Goal: Task Accomplishment & Management: Complete application form

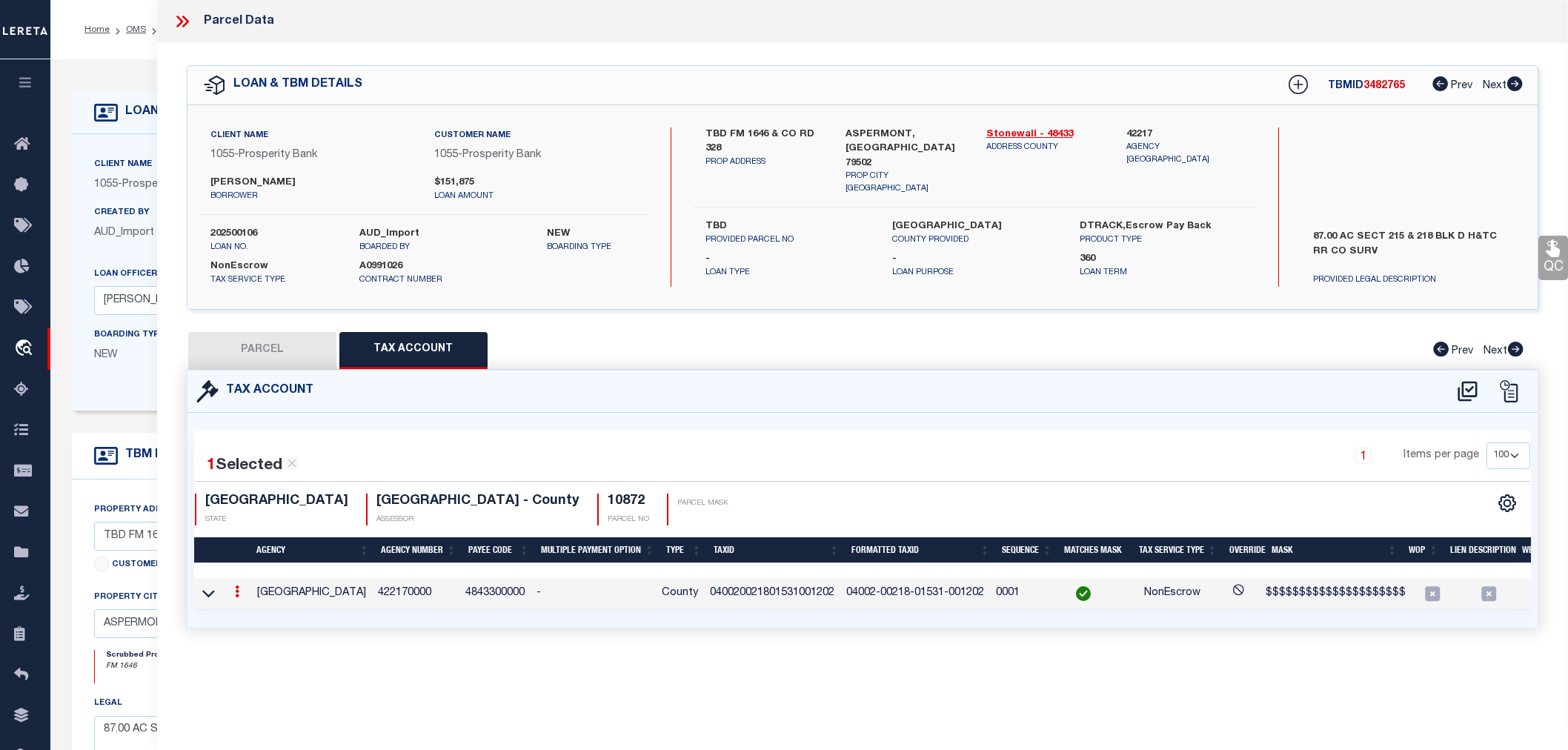
select select "PC"
select select "AGW"
select select "LEG"
select select "100"
select select "10391"
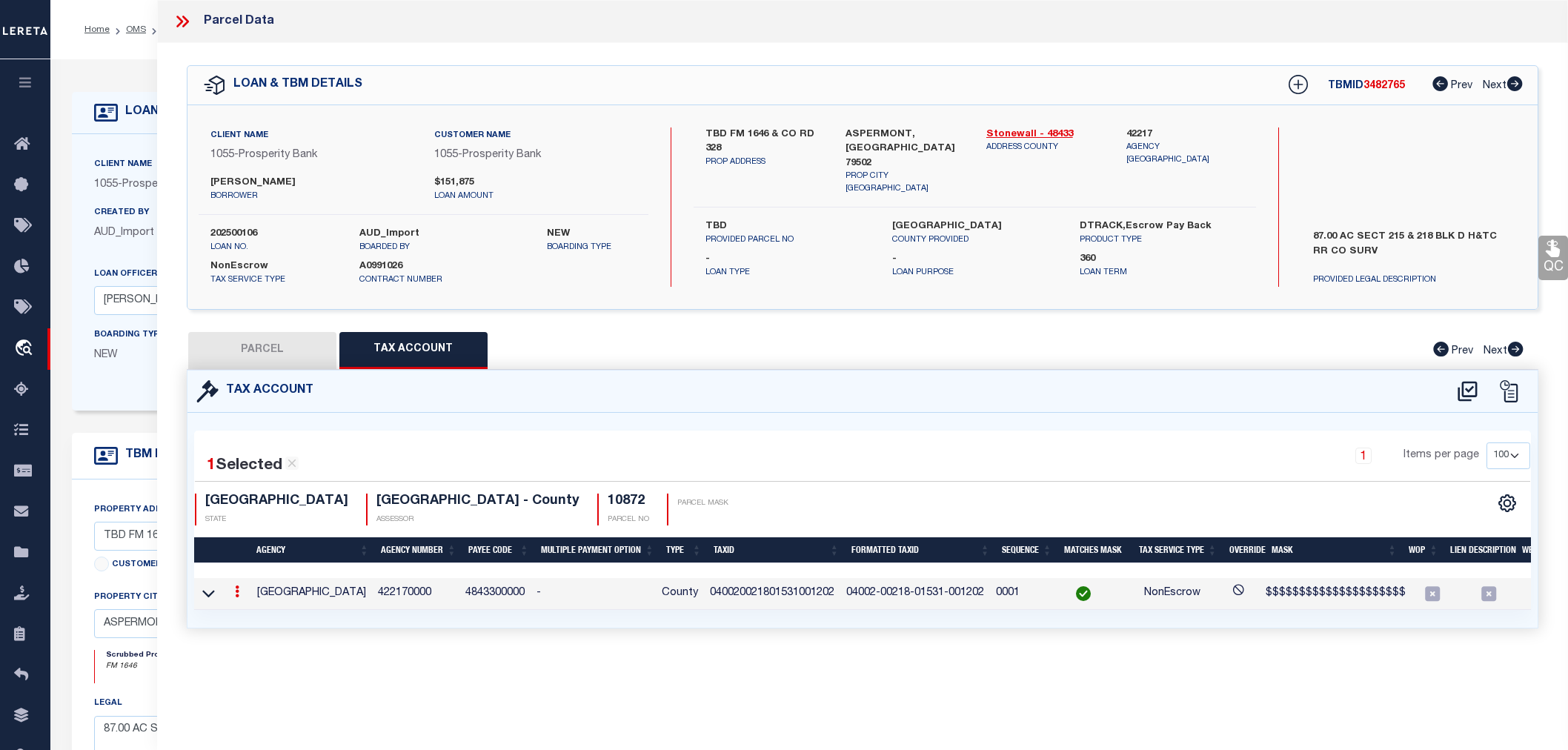
select select "4087"
select select "NonEscrow"
click at [268, 354] on button "PARCEL" at bounding box center [262, 351] width 148 height 37
select select "AS"
select select
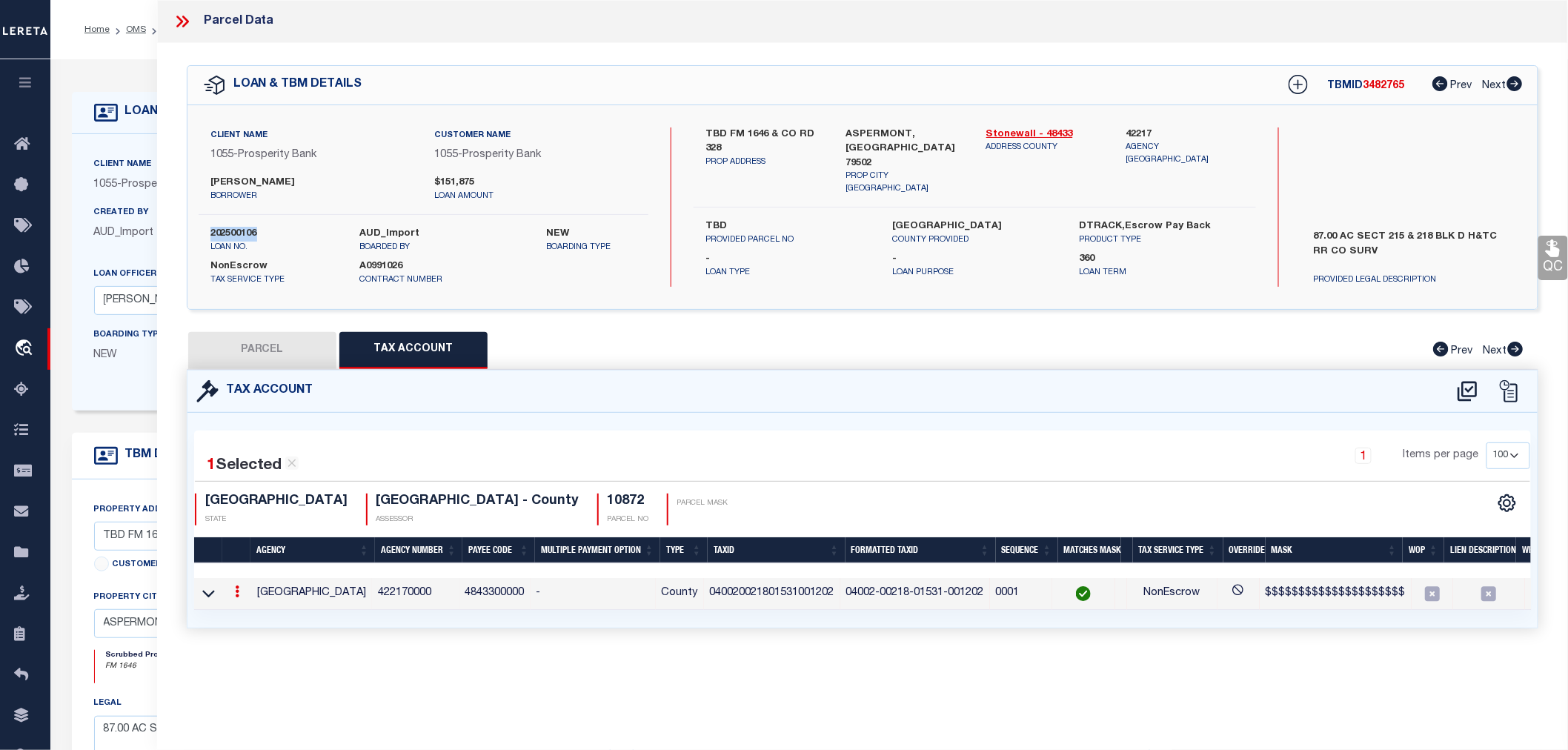
select select
checkbox input "false"
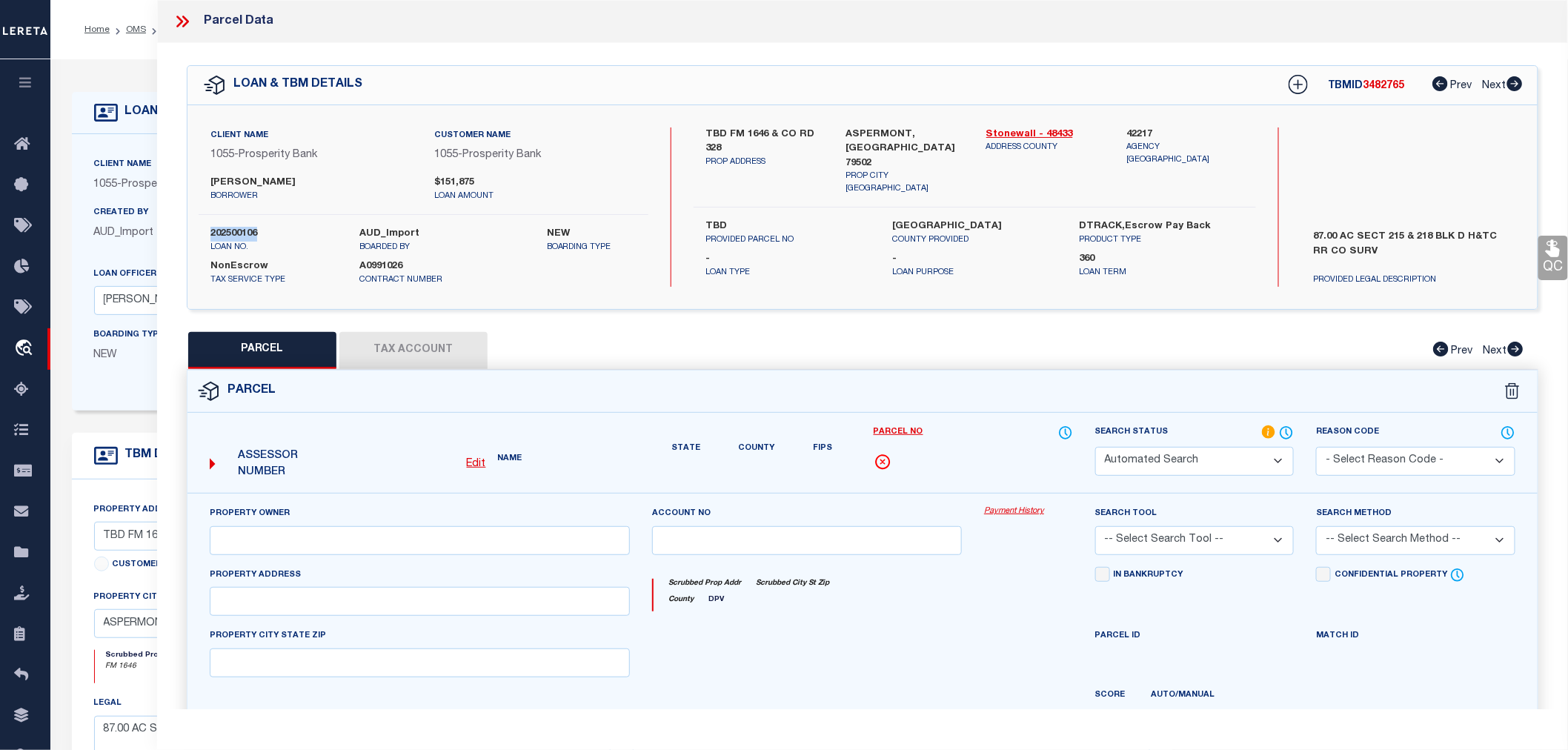
select select "QC"
type input "[PERSON_NAME] AND [PERSON_NAME]"
type input "705254-1-7484"
select select "AGW"
select select "LEG"
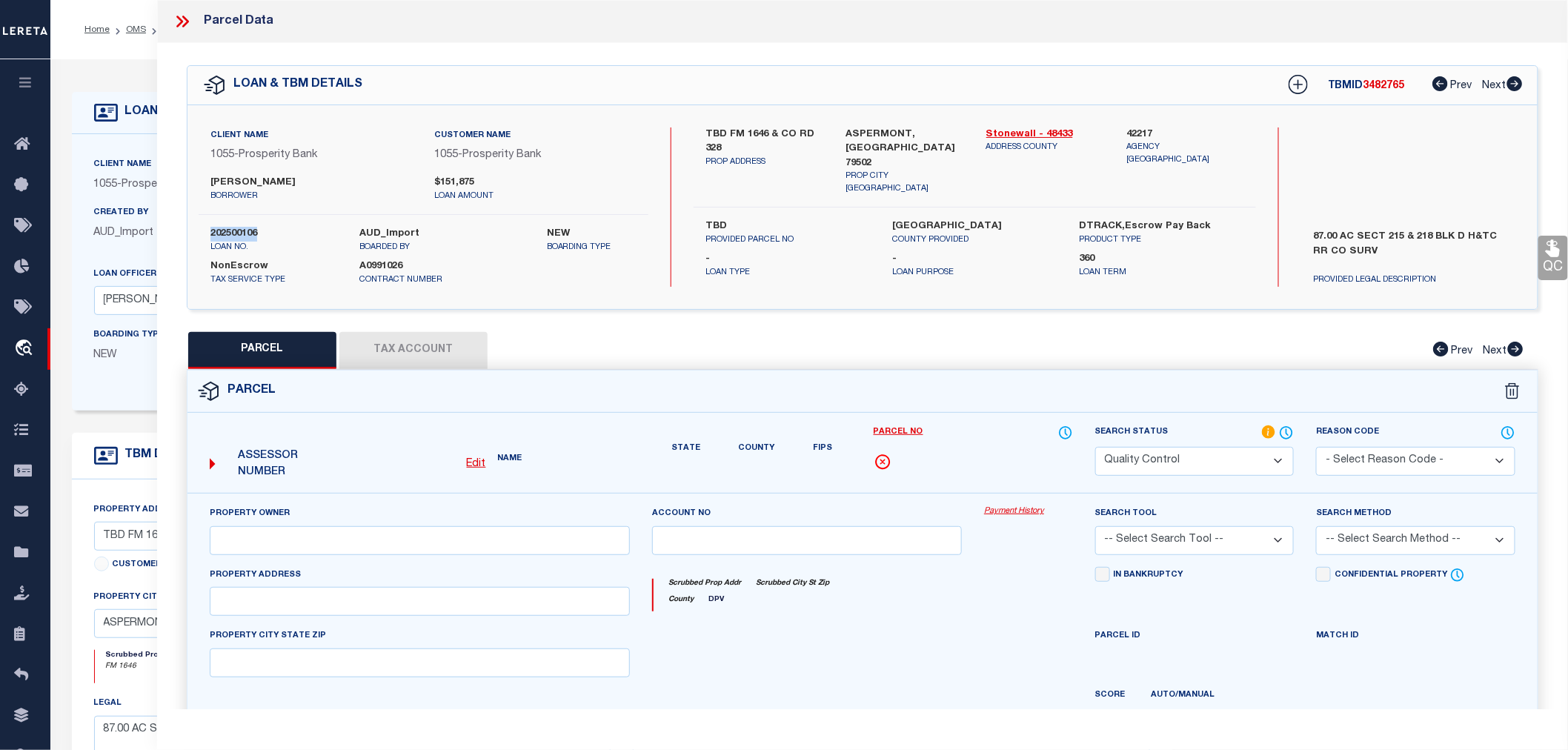
type input "4380 FM 1646"
type input "ASPERMONT [GEOGRAPHIC_DATA] 79502"
type textarea "1531 H&TC BLK D SEC 218 87.50 ACRES"
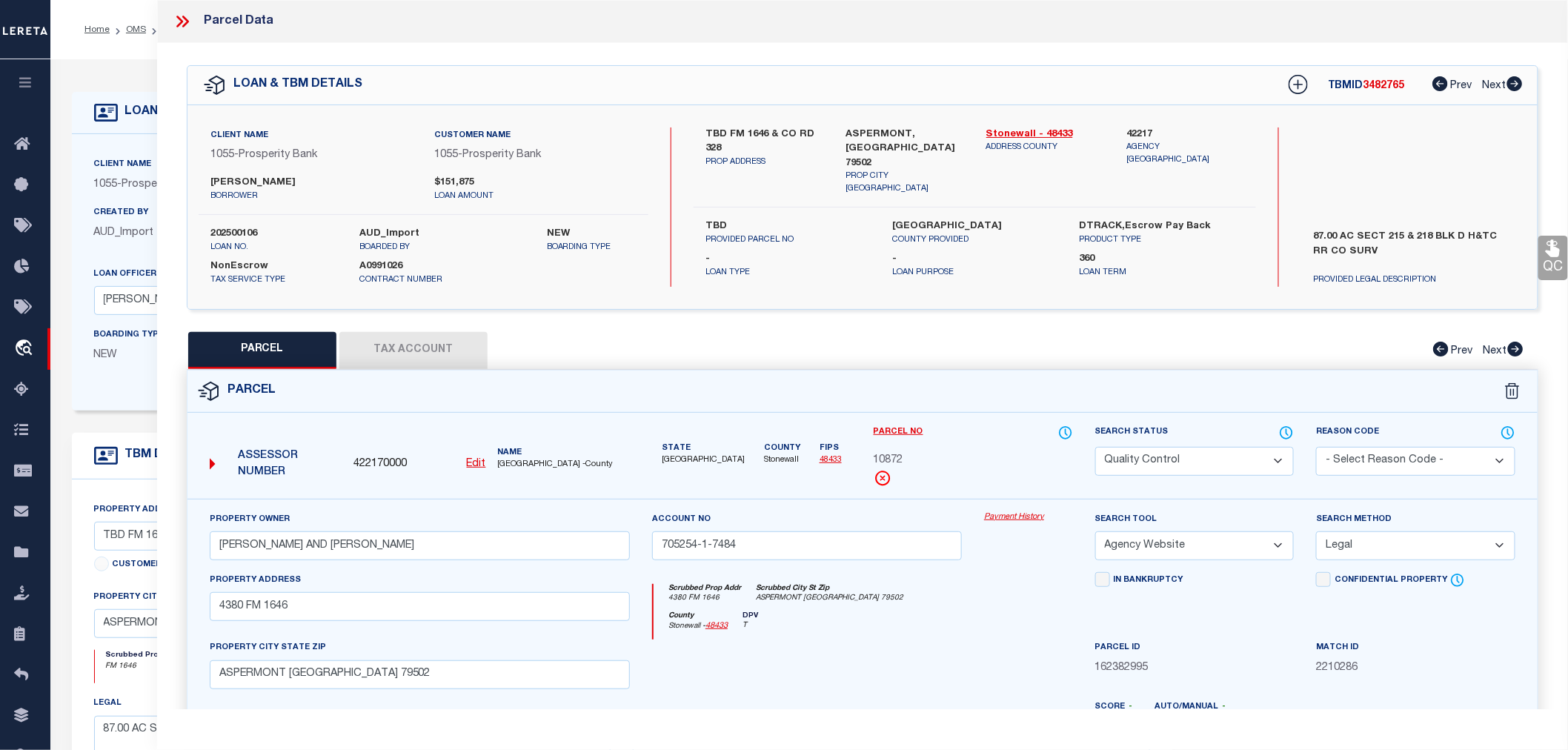
click at [180, 24] on icon at bounding box center [182, 22] width 19 height 19
